Goal: Find contact information: Find contact information

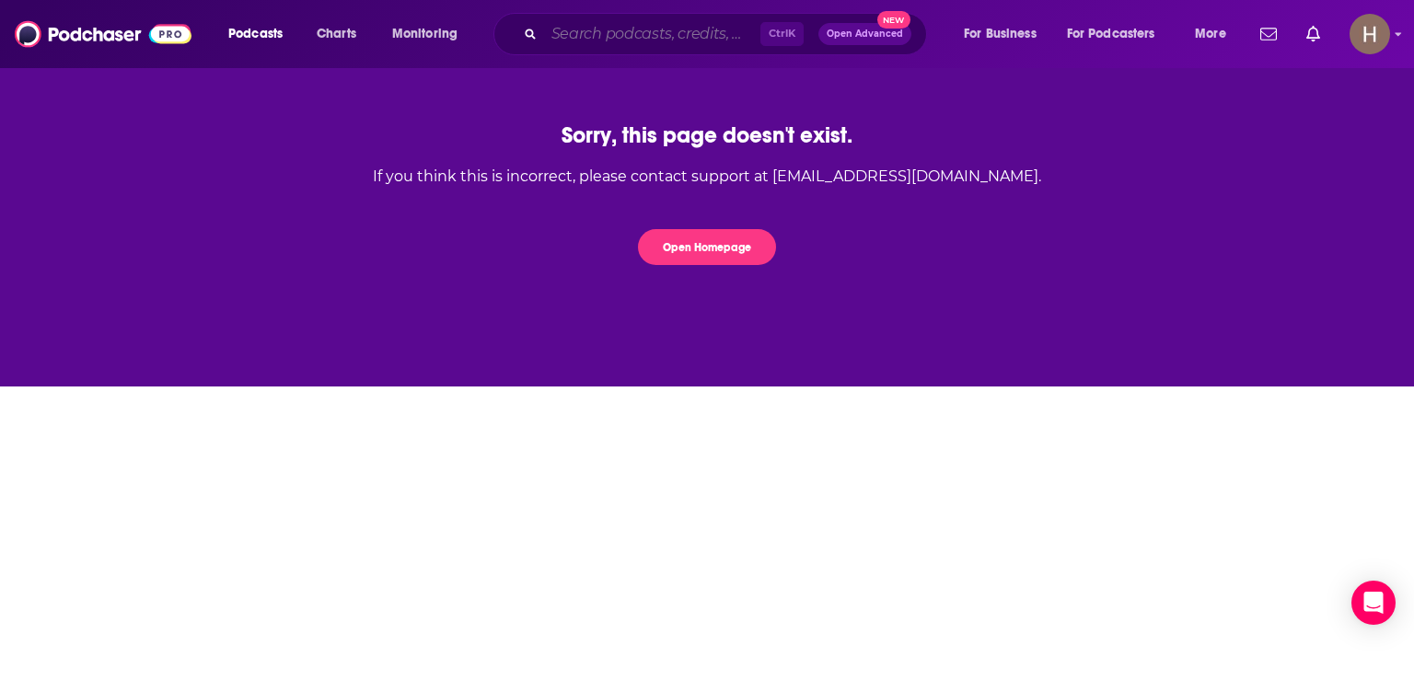
click at [611, 30] on input "Search podcasts, credits, & more..." at bounding box center [652, 33] width 216 height 29
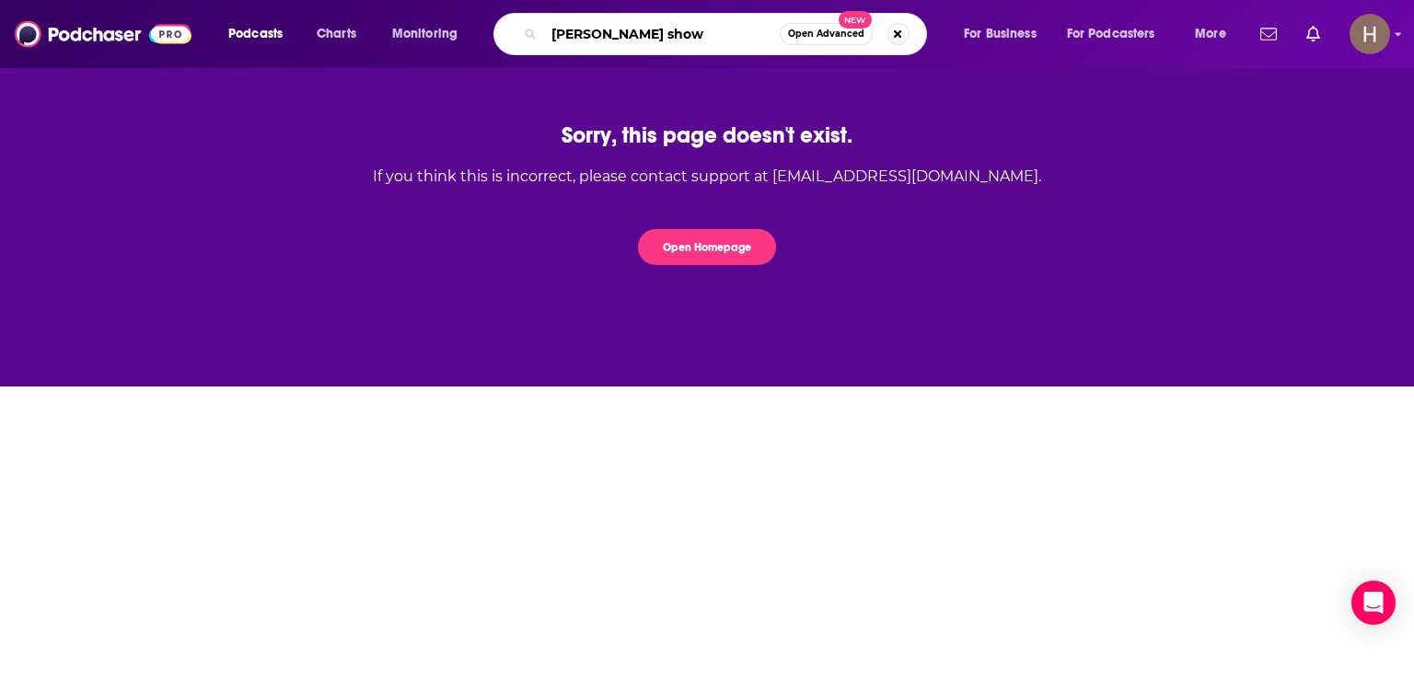
type input "[PERSON_NAME] show"
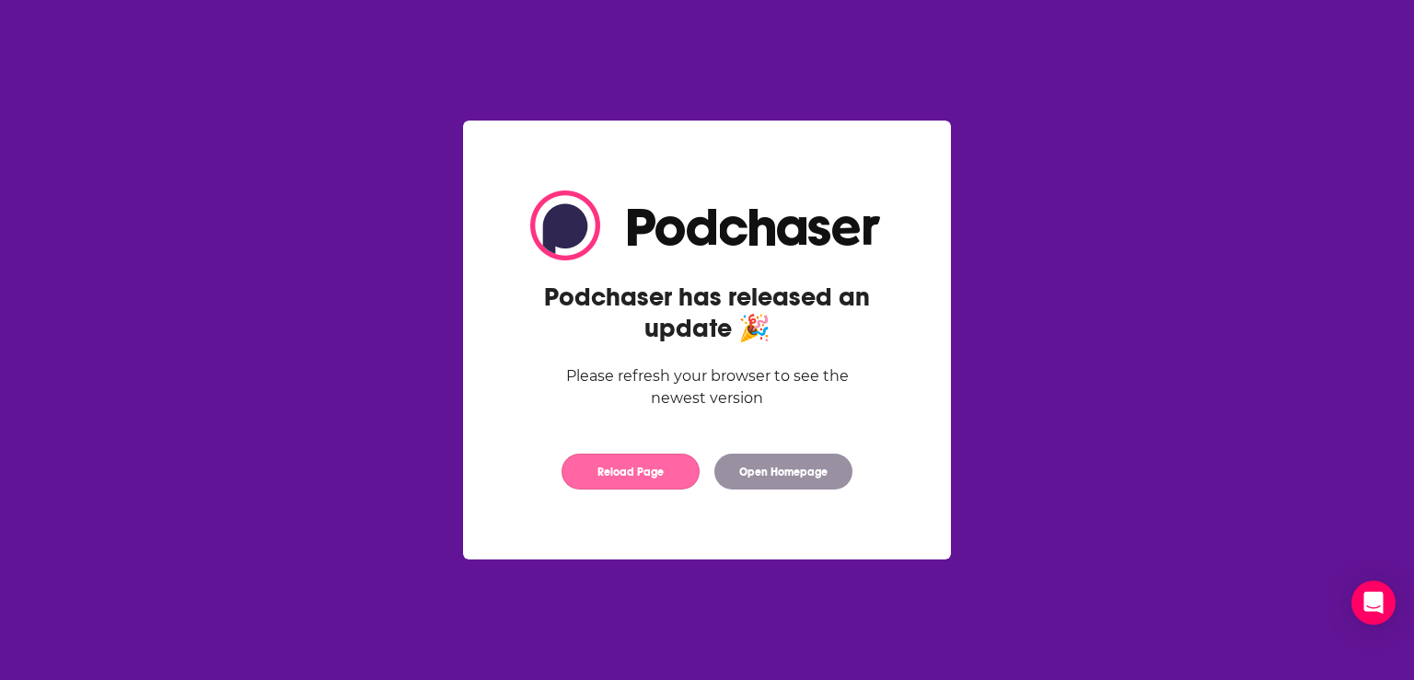
click at [658, 484] on button "Reload Page" at bounding box center [631, 472] width 138 height 36
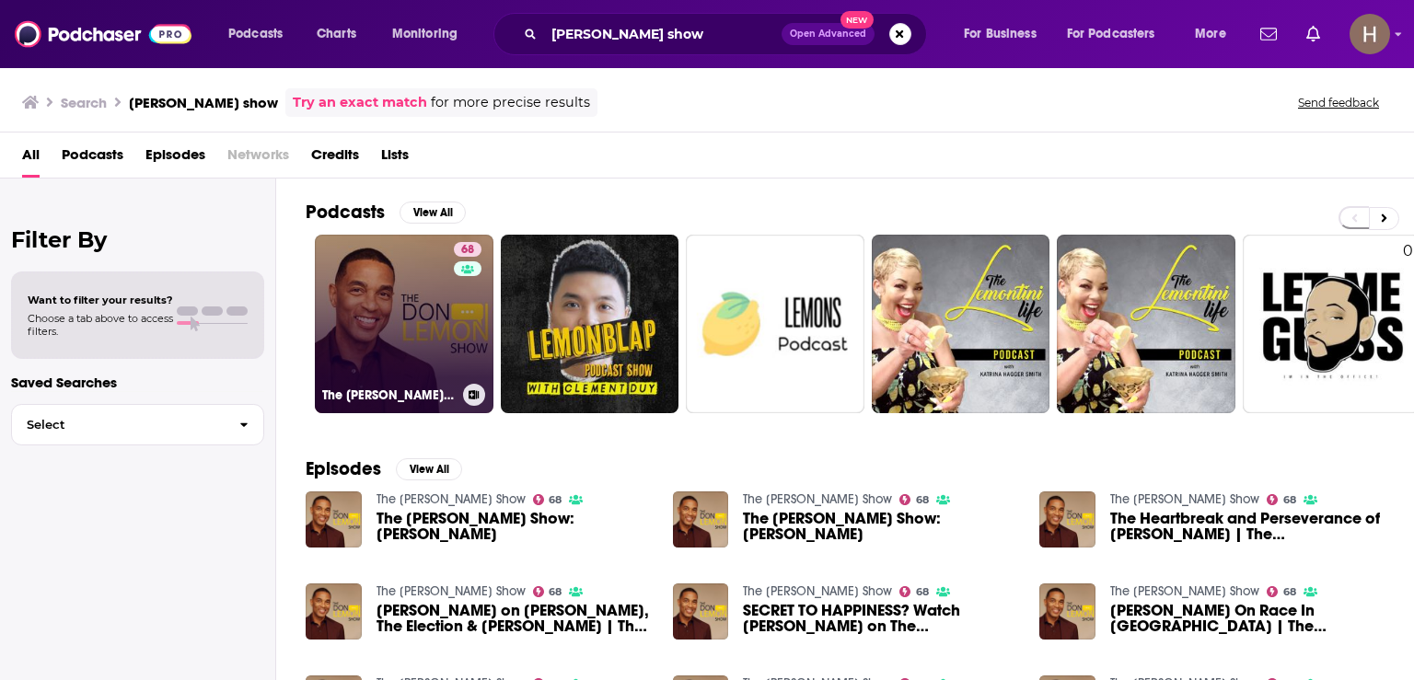
click at [448, 290] on link "68 The Don Lemon Show" at bounding box center [404, 324] width 179 height 179
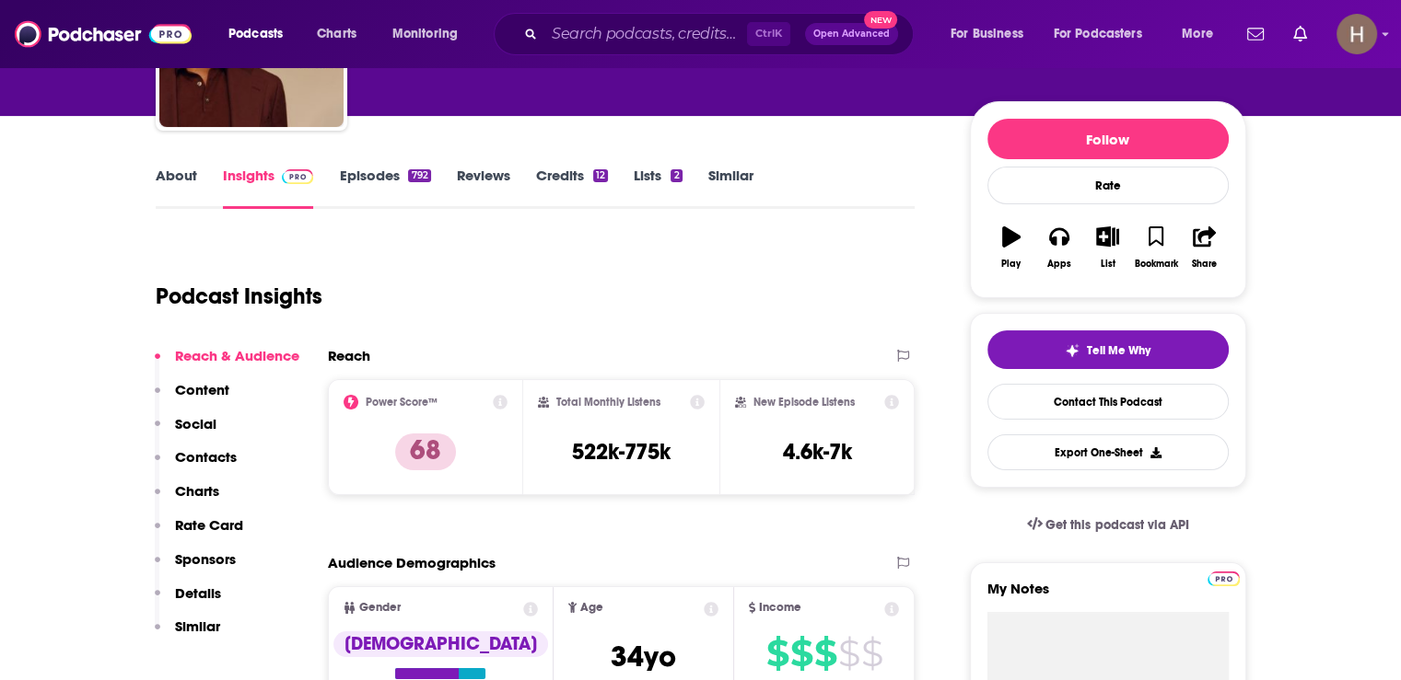
click at [206, 456] on p "Contacts" at bounding box center [206, 456] width 62 height 17
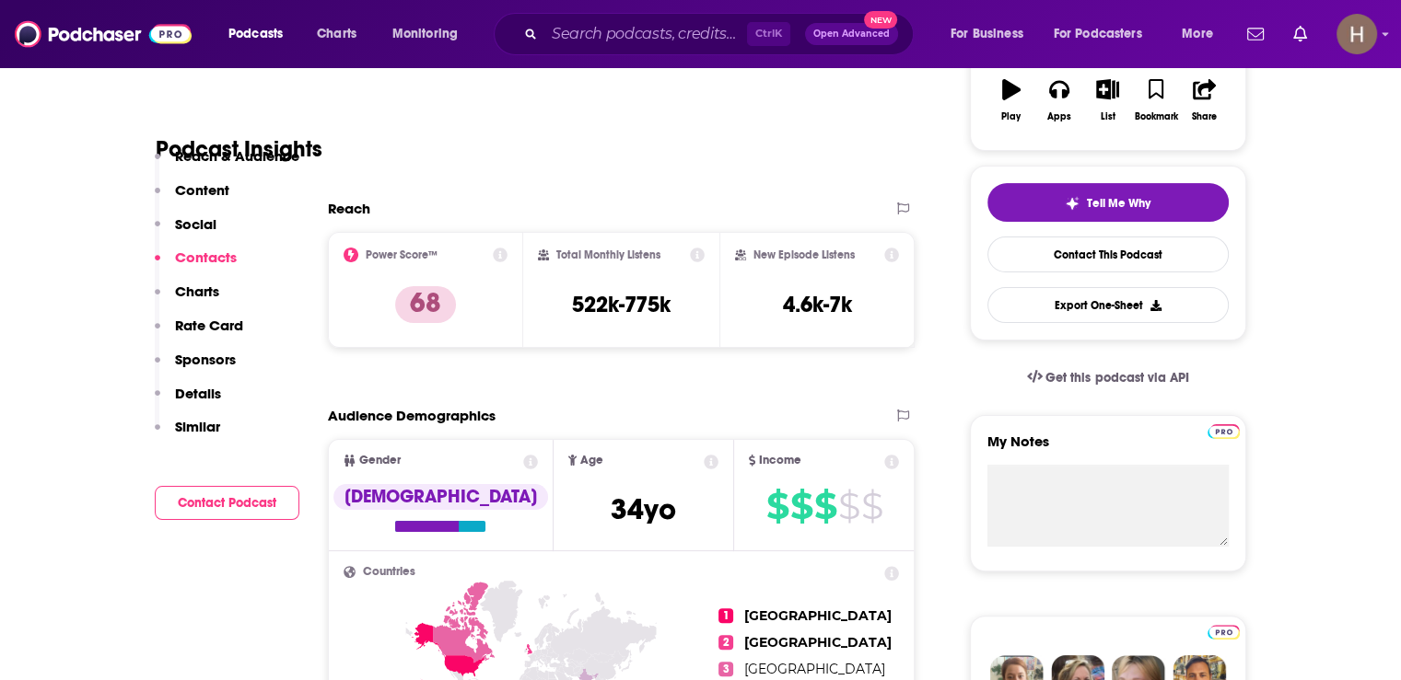
scroll to position [1497, 0]
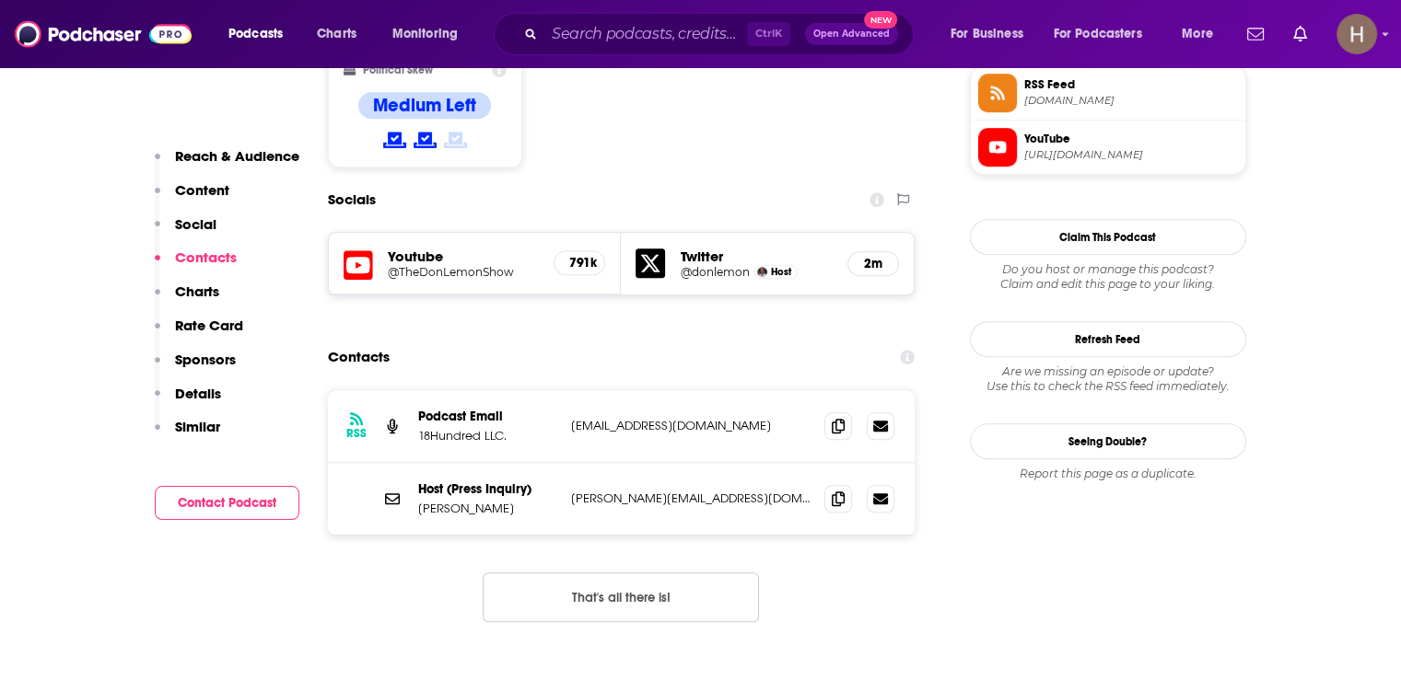
drag, startPoint x: 485, startPoint y: 423, endPoint x: 419, endPoint y: 426, distance: 66.4
click at [419, 501] on p "Allison Gollust" at bounding box center [487, 509] width 138 height 16
copy p "Allison Gollust"
drag, startPoint x: 711, startPoint y: 342, endPoint x: 572, endPoint y: 342, distance: 139.0
click at [572, 418] on p "don.lemon@icloud.com" at bounding box center [690, 426] width 239 height 16
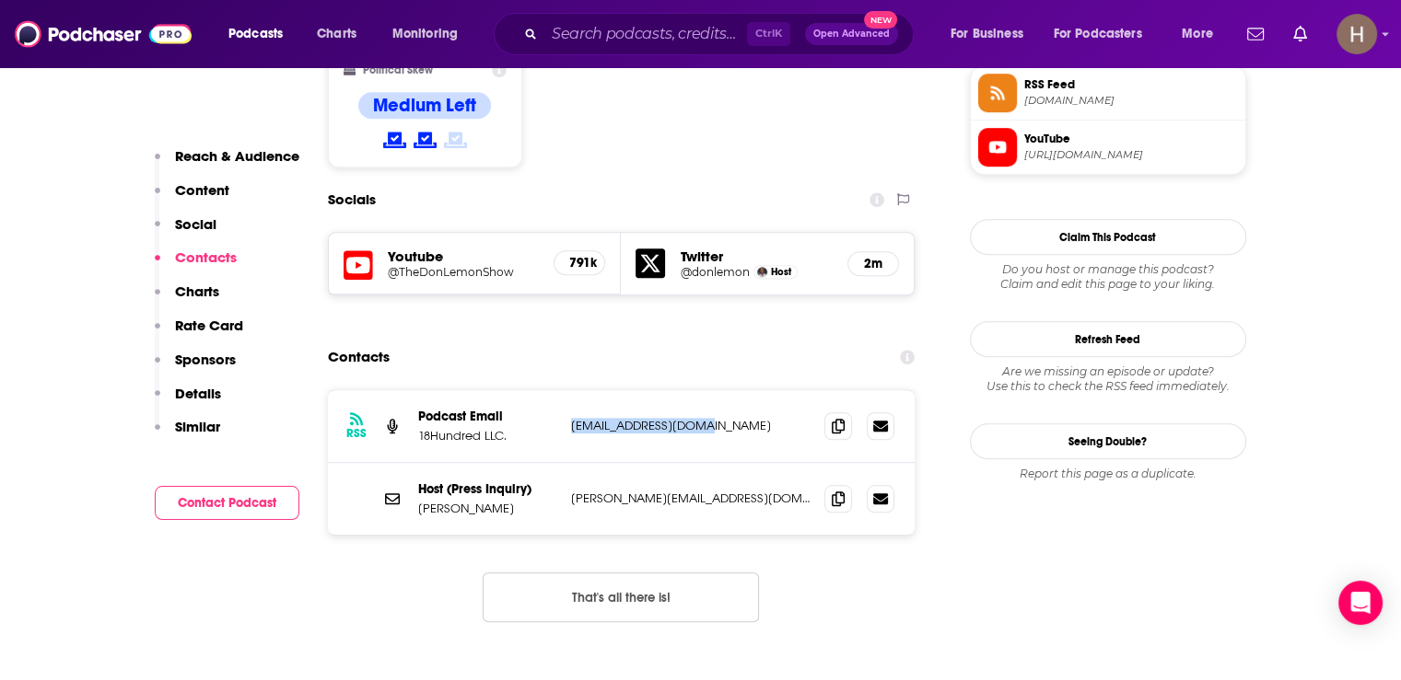
copy p "don.lemon@icloud.com"
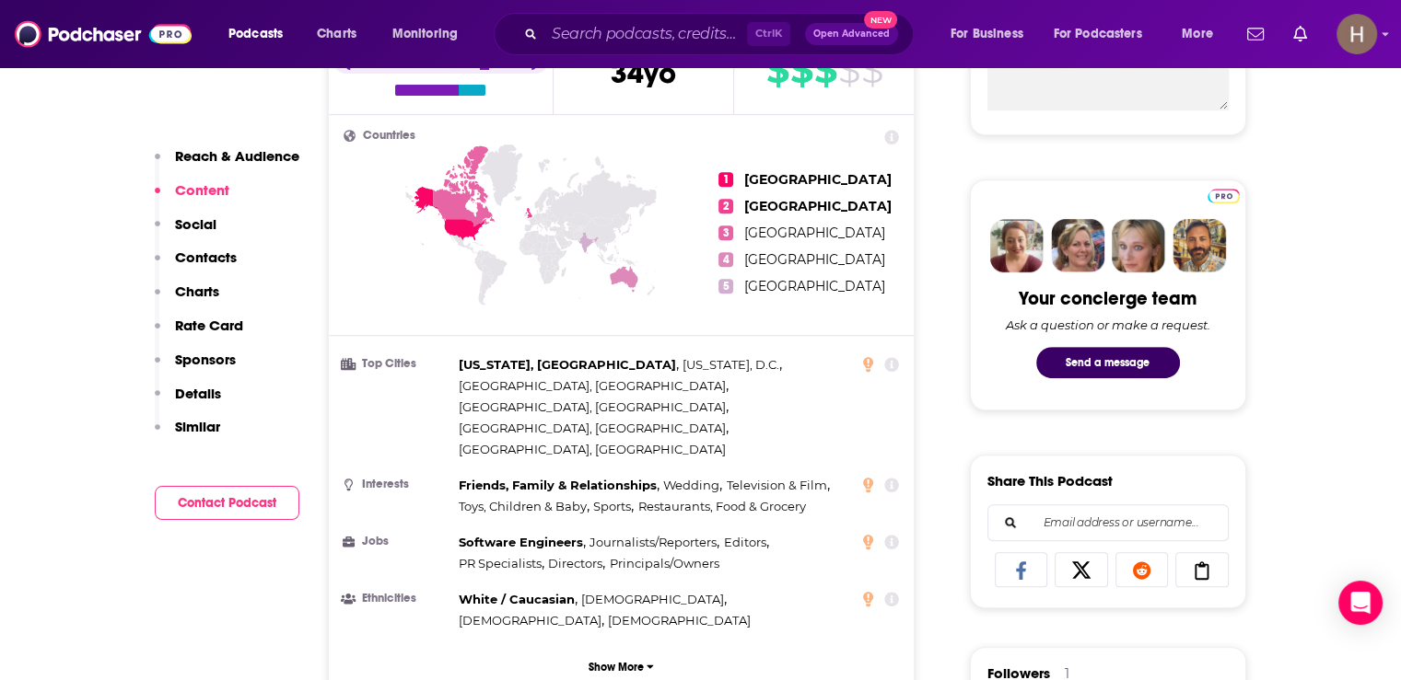
scroll to position [576, 0]
